Goal: Transaction & Acquisition: Purchase product/service

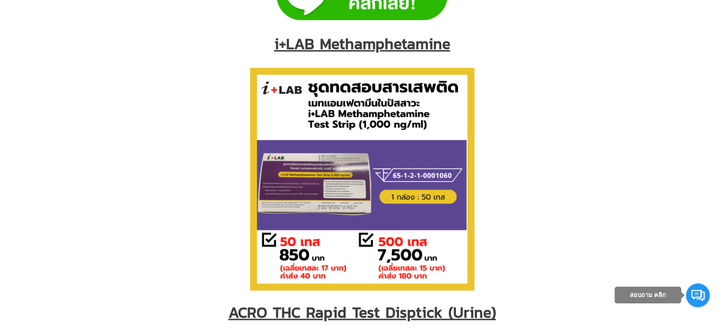
scroll to position [4436, 0]
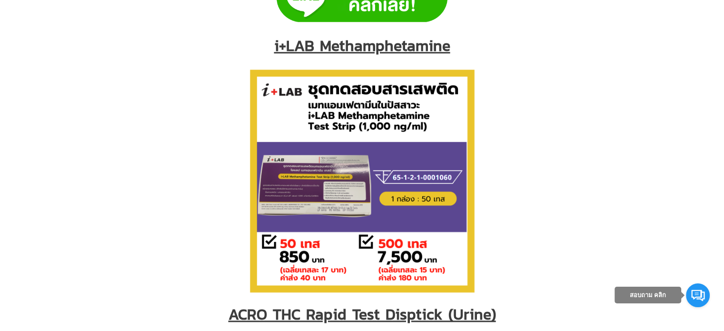
click at [333, 208] on img at bounding box center [362, 181] width 238 height 238
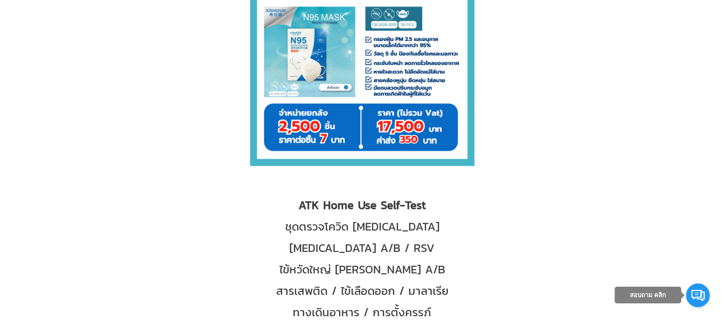
scroll to position [5817, 0]
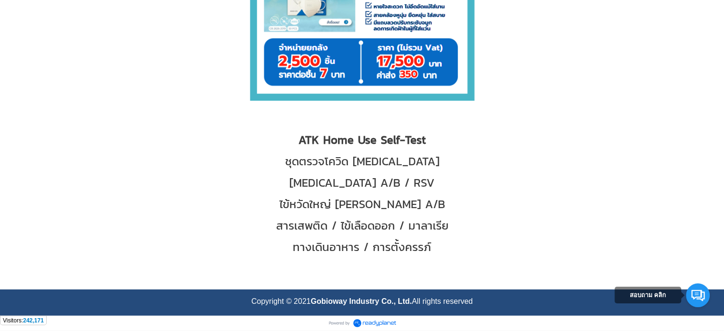
click at [642, 121] on p at bounding box center [362, 121] width 700 height 10
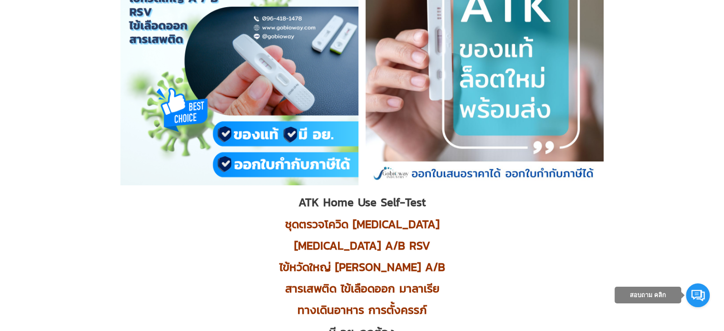
scroll to position [0, 0]
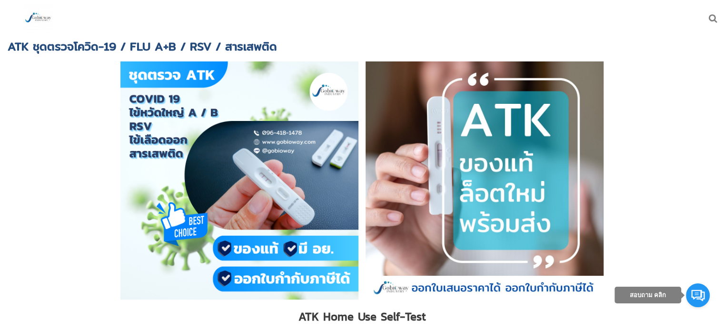
click at [48, 19] on img at bounding box center [38, 18] width 29 height 29
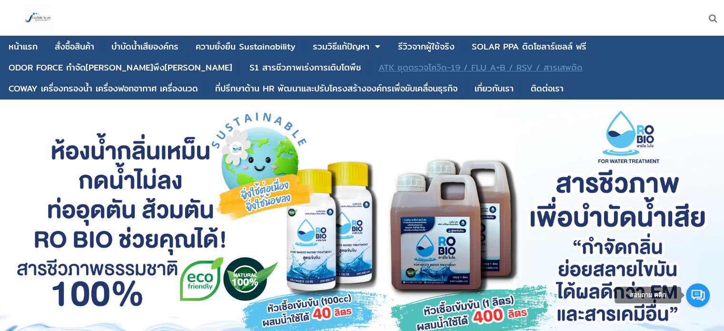
click at [473, 67] on div "ATK ชุดตรวจโควิด-19 / FLU A+B / RSV / สารเสพติด" at bounding box center [480, 67] width 204 height 9
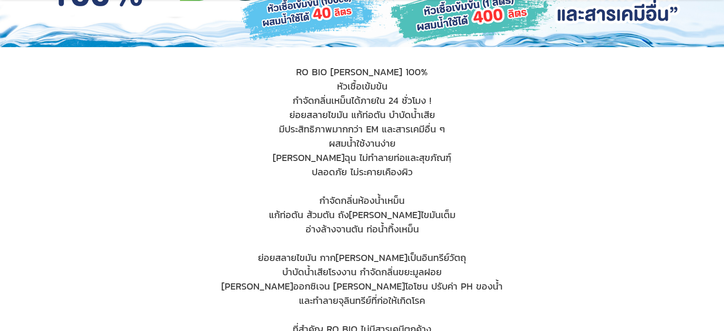
scroll to position [238, 0]
